Goal: Check status: Check status

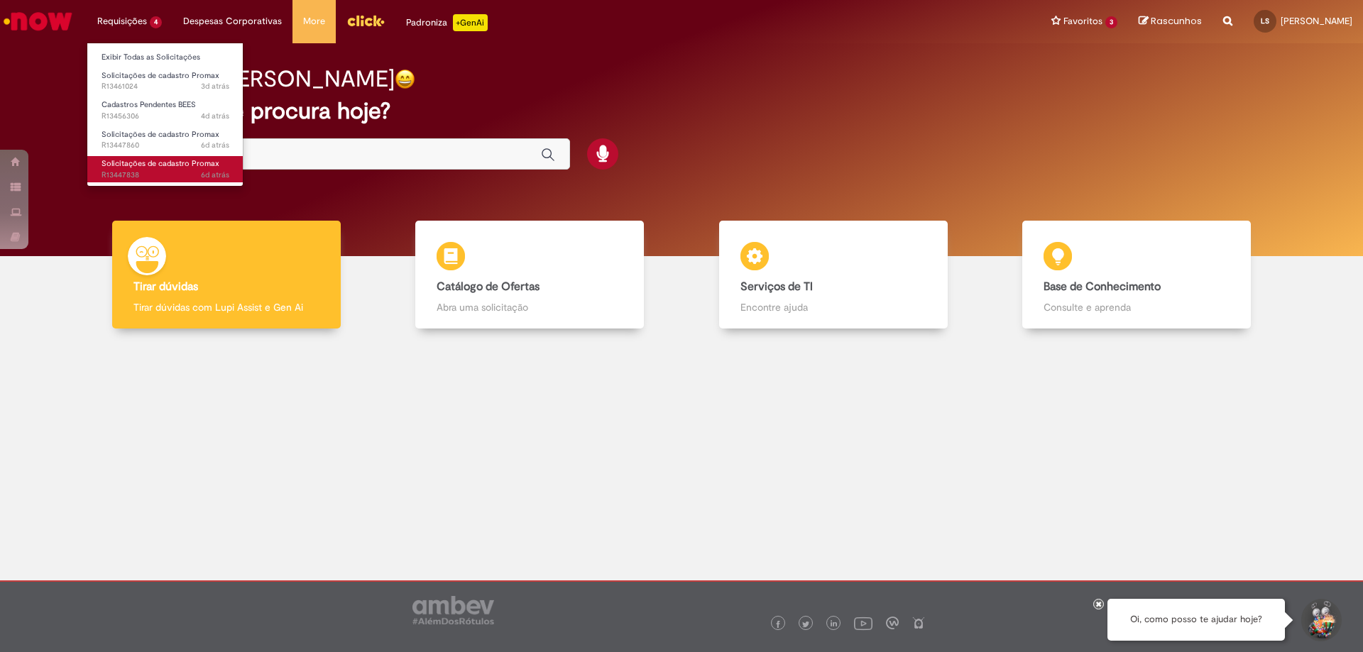
click at [159, 161] on span "Solicitações de cadastro Promax" at bounding box center [160, 163] width 118 height 11
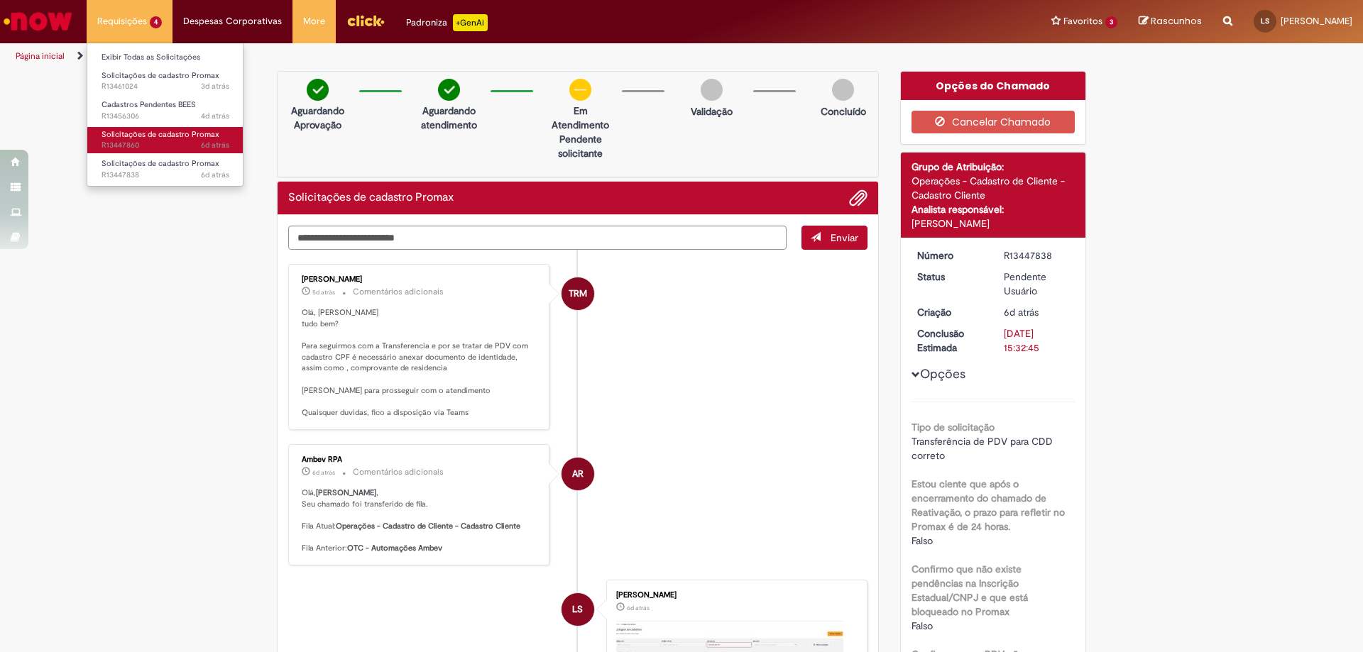
click at [165, 151] on link "Solicitações de cadastro Promax 6d atrás 6 dias atrás R13447860" at bounding box center [165, 140] width 156 height 26
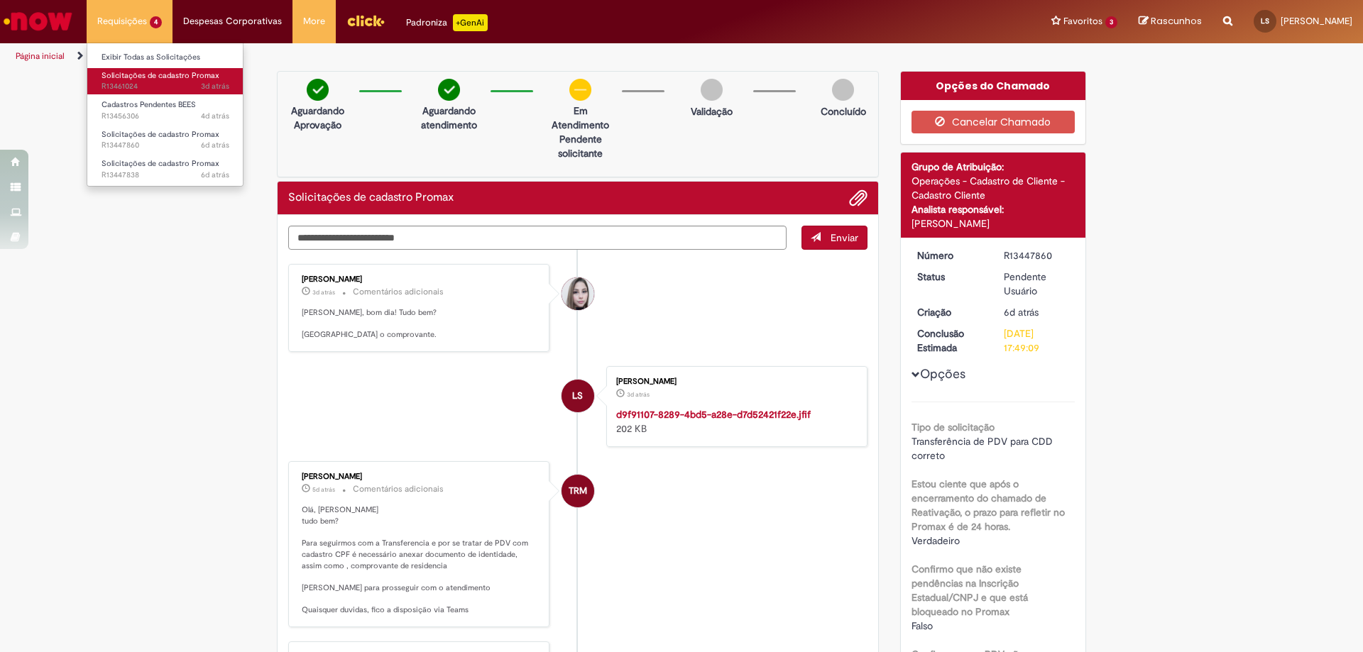
click at [155, 81] on link "Solicitações de cadastro Promax 3d atrás 3 dias atrás R13461024" at bounding box center [165, 81] width 156 height 26
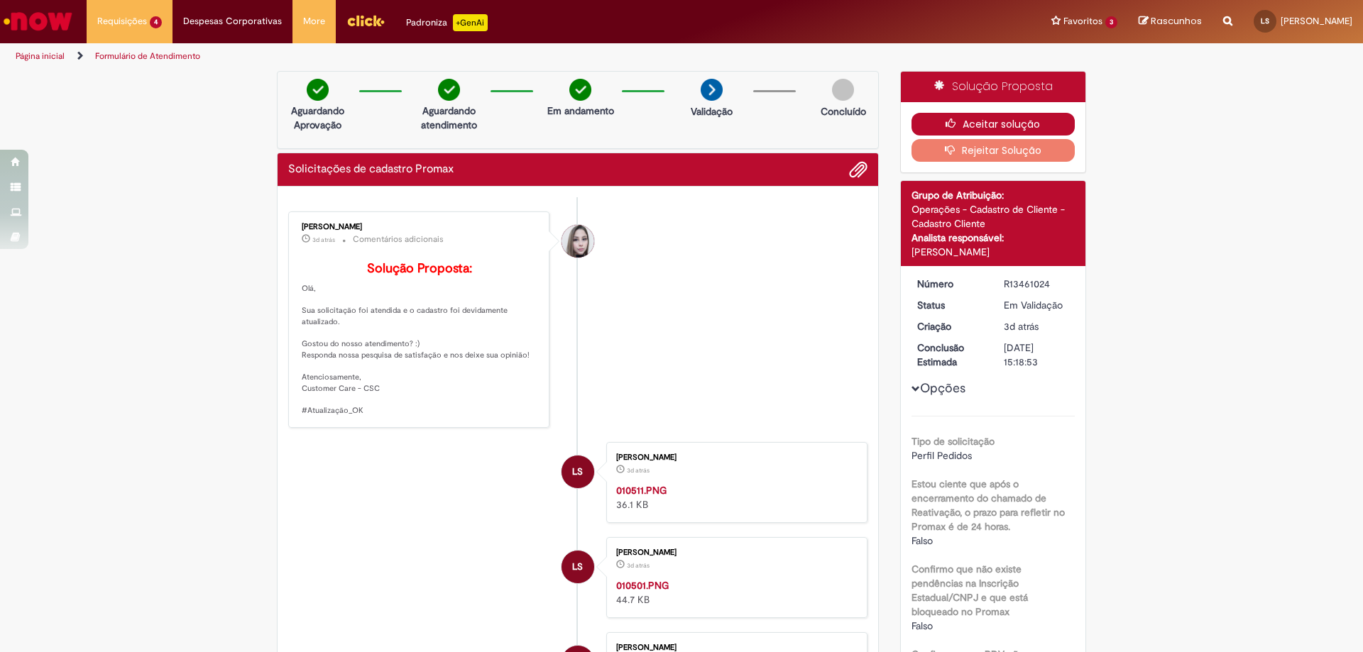
click at [991, 128] on button "Aceitar solução" at bounding box center [993, 124] width 164 height 23
click at [595, 271] on li "[PERSON_NAME] 3d atrás 3 dias atrás Comentários adicionais Solução Proposta: [G…" at bounding box center [577, 319] width 579 height 216
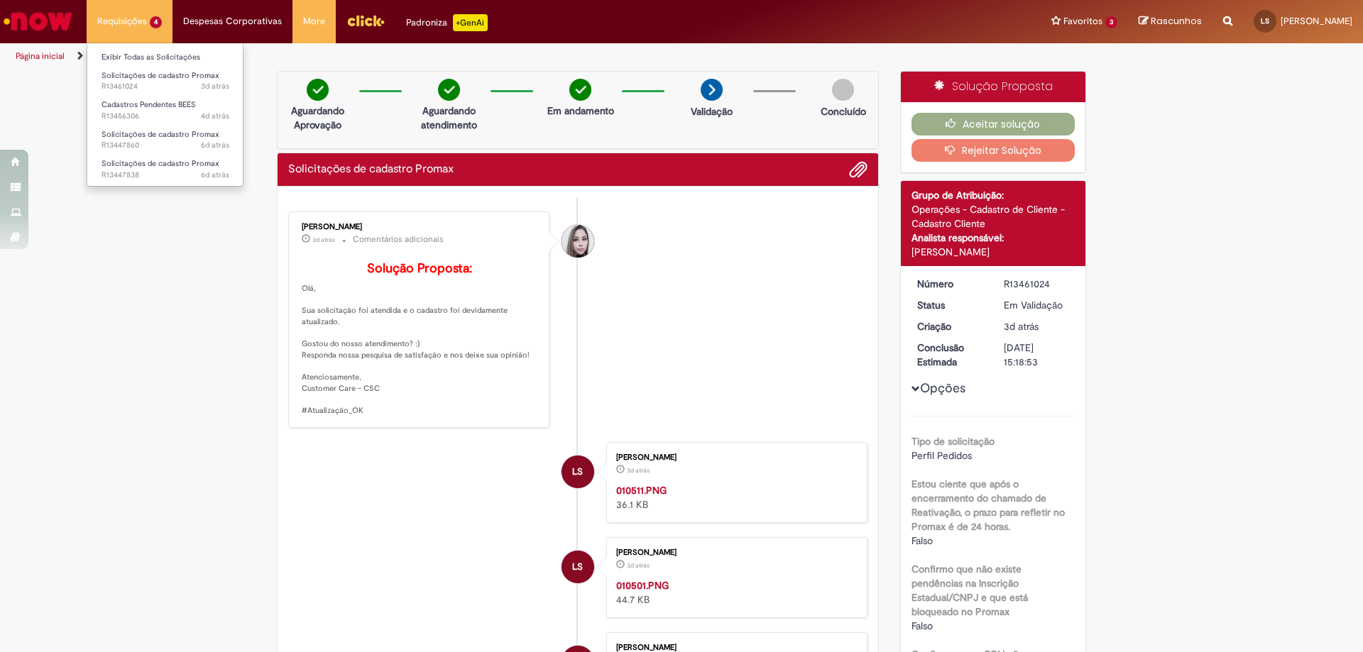
click at [148, 19] on li "Requisições 4 Exibir Todas as Solicitações Solicitações de cadastro Promax 3d a…" at bounding box center [130, 21] width 86 height 43
click at [182, 111] on span "4d atrás 4 dias atrás R13456306" at bounding box center [165, 116] width 128 height 11
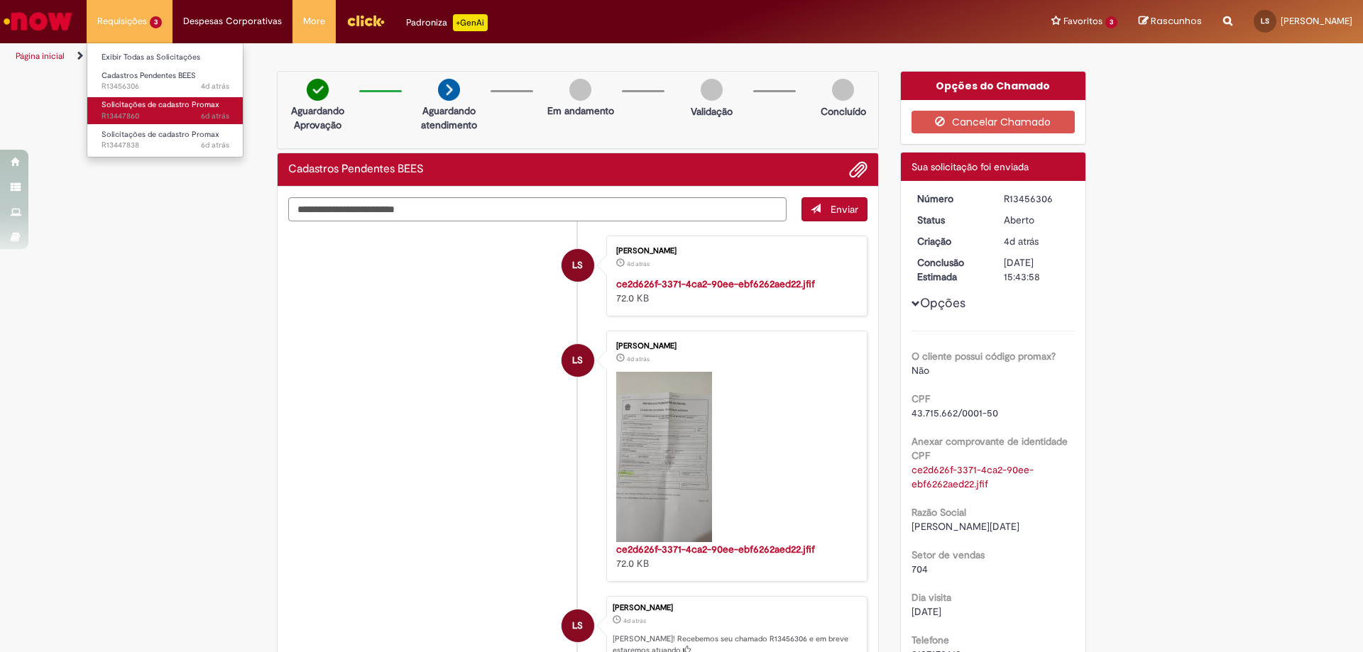
click at [147, 109] on span "Solicitações de cadastro Promax" at bounding box center [160, 104] width 118 height 11
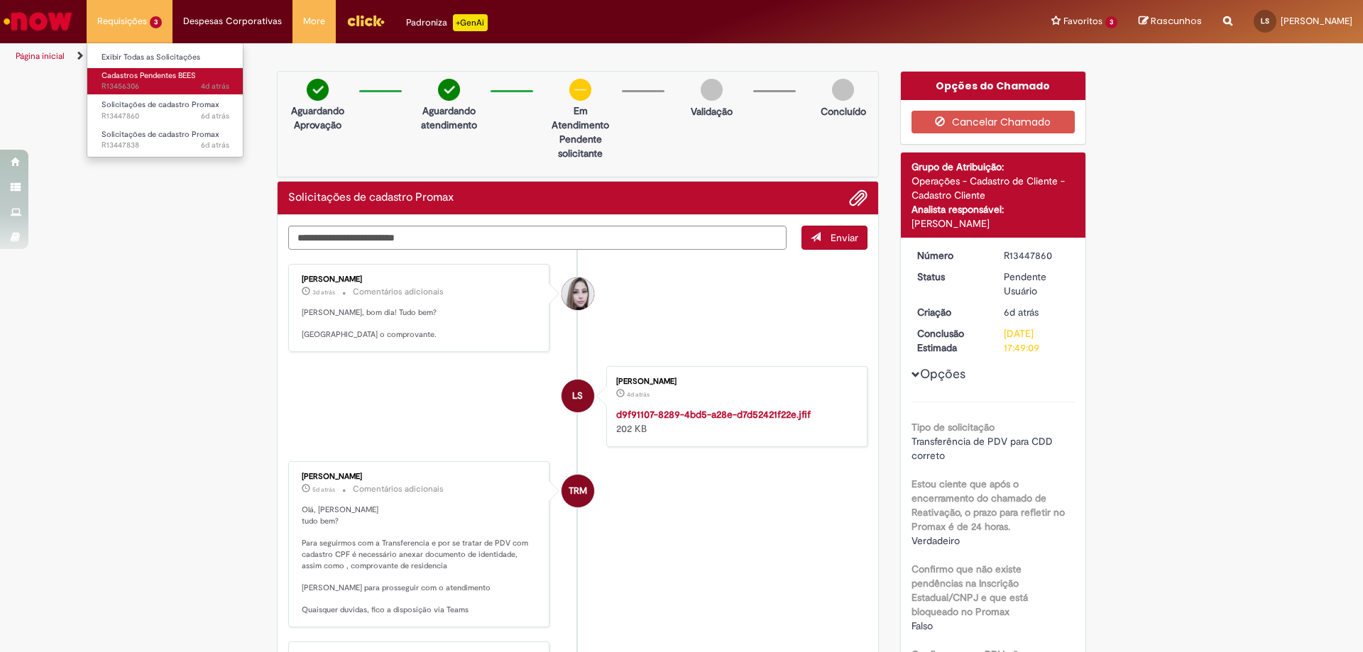
click at [147, 75] on span "Cadastros Pendentes BEES" at bounding box center [148, 75] width 94 height 11
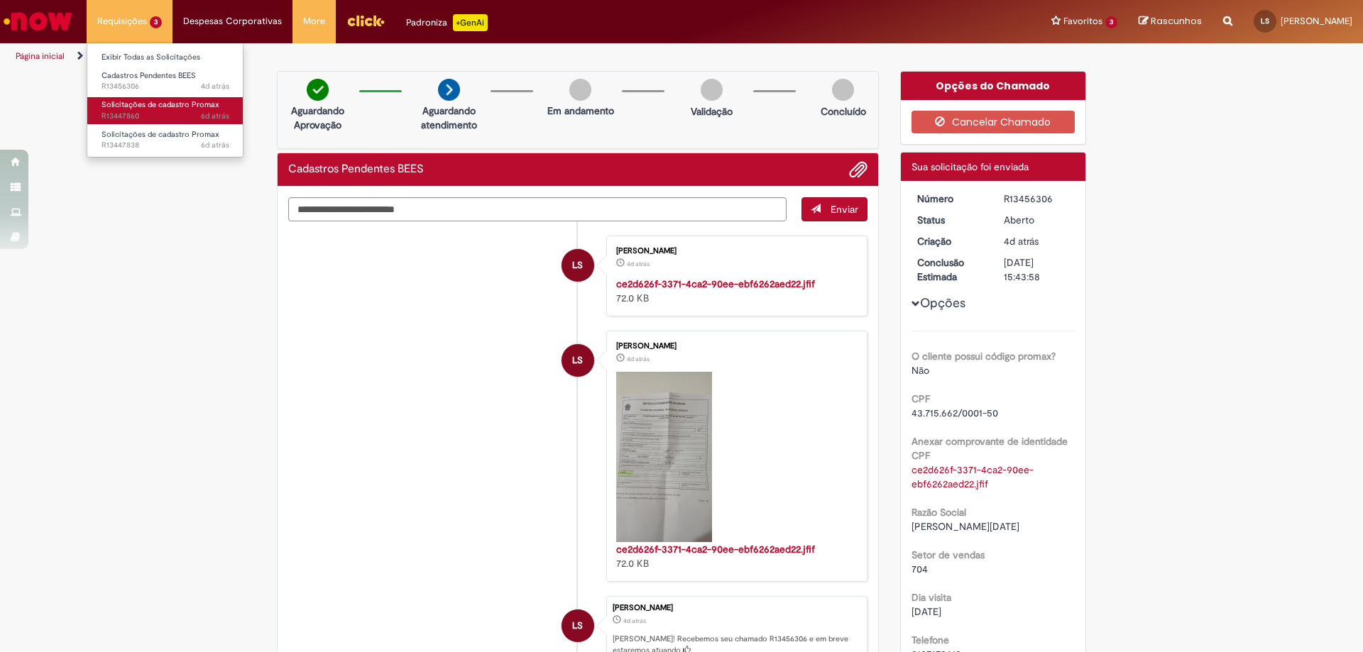
click at [128, 116] on span "6d atrás 6 dias atrás R13447860" at bounding box center [165, 116] width 128 height 11
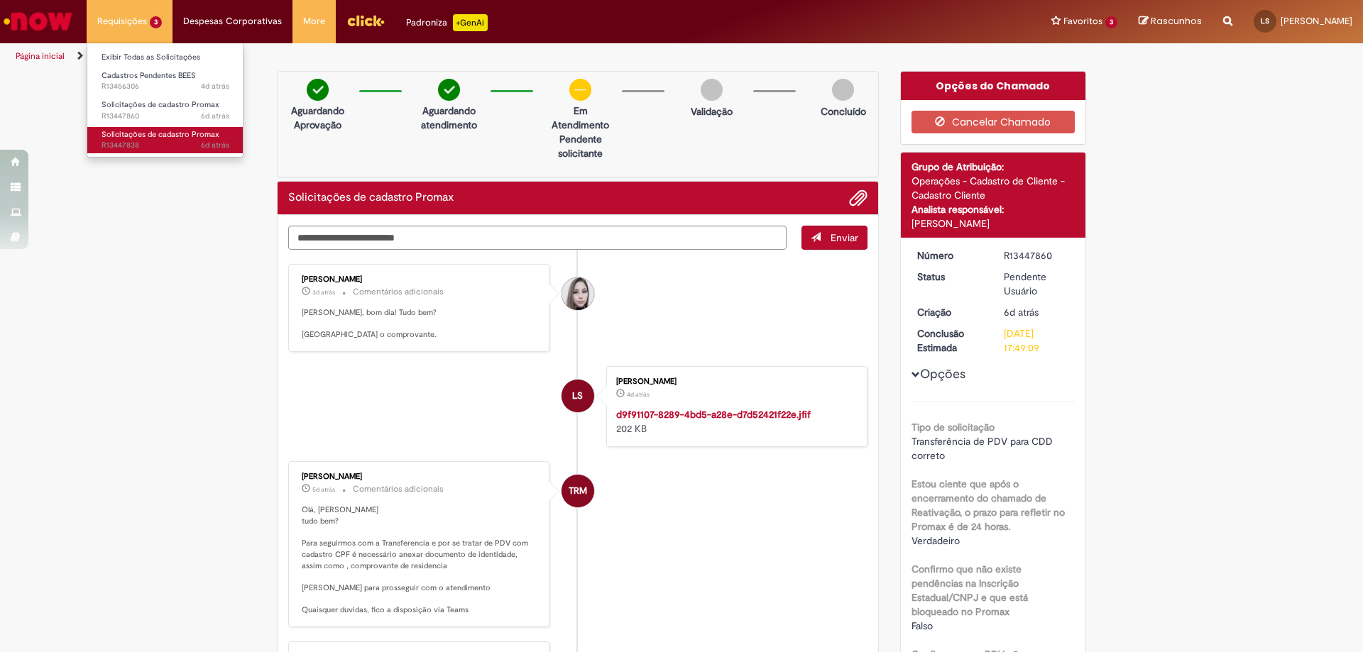
click at [151, 144] on span "6d atrás 6 dias atrás R13447838" at bounding box center [165, 145] width 128 height 11
click at [150, 144] on span "6d atrás 6 dias atrás R13447838" at bounding box center [165, 145] width 128 height 11
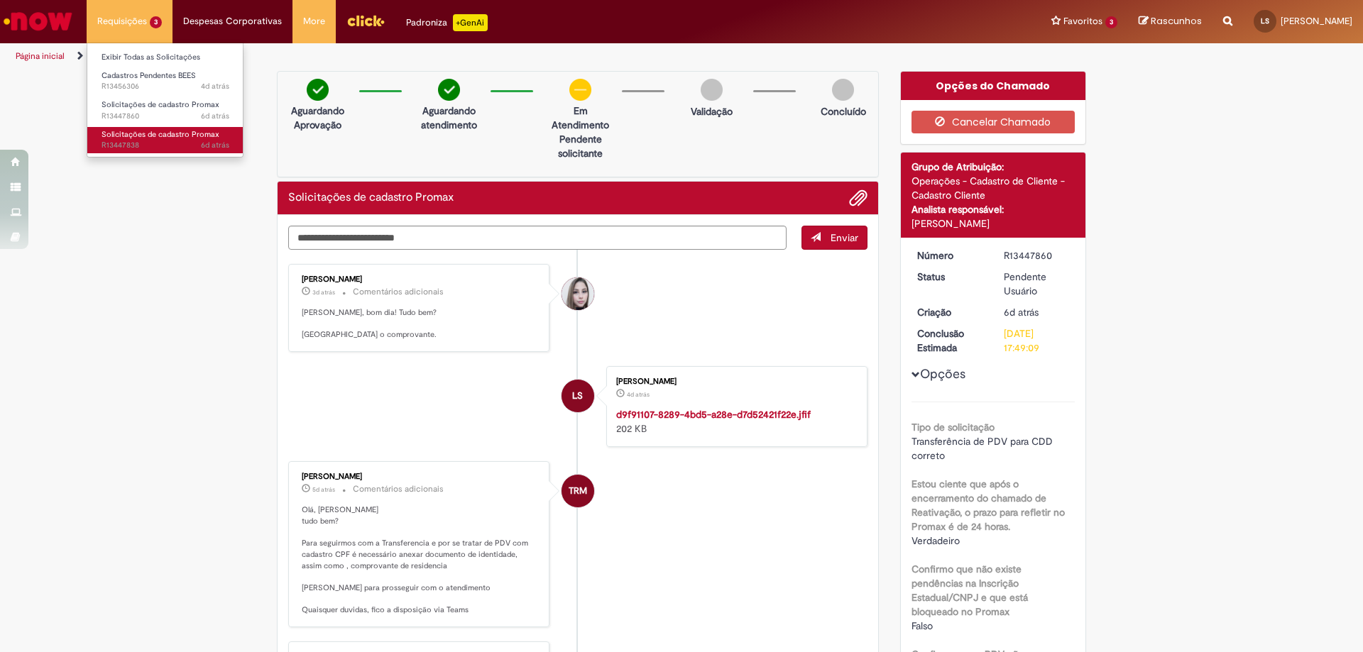
click at [150, 144] on span "6d atrás 6 dias atrás R13447838" at bounding box center [165, 145] width 128 height 11
